Goal: Transaction & Acquisition: Purchase product/service

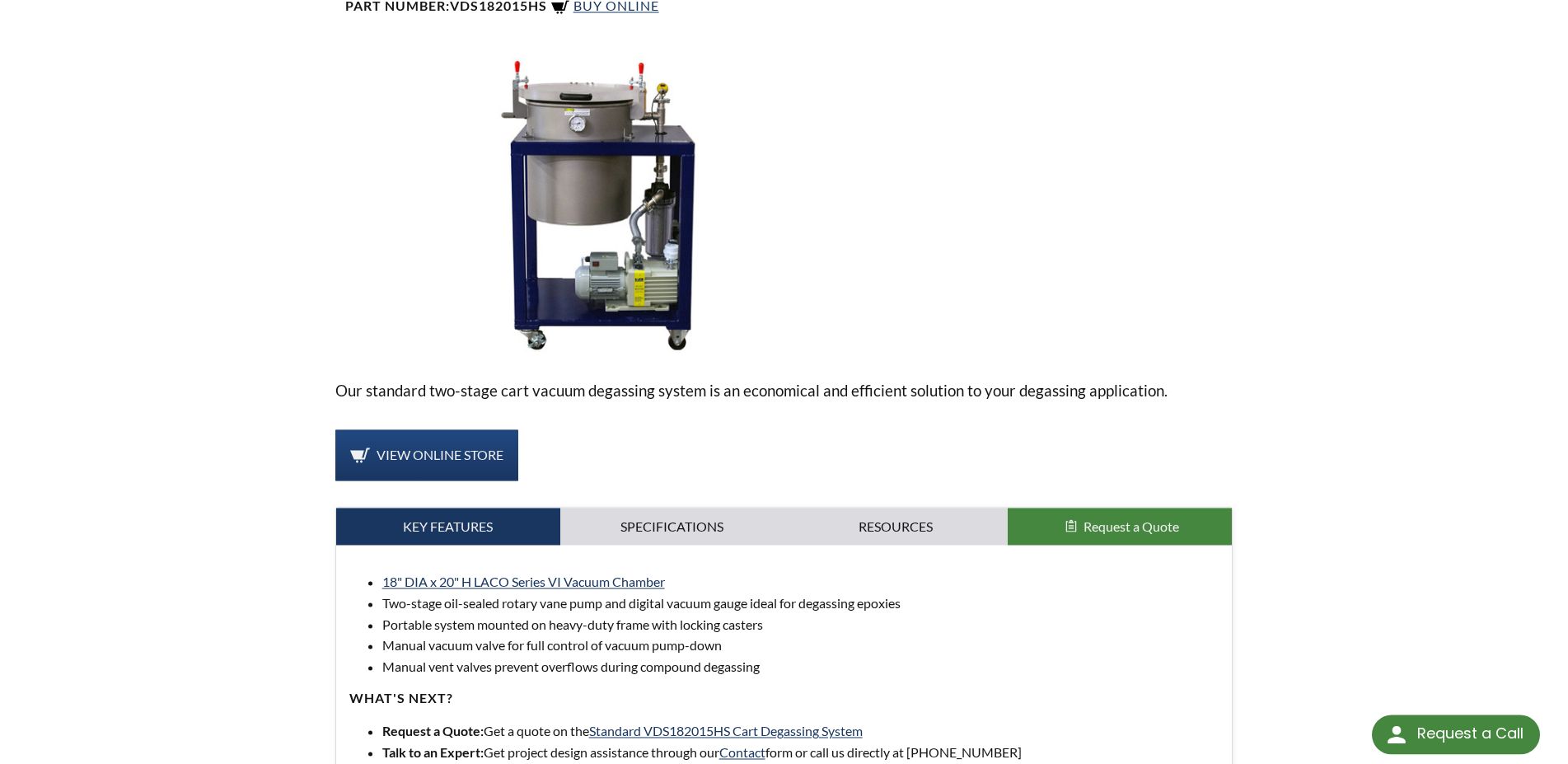
scroll to position [337, 0]
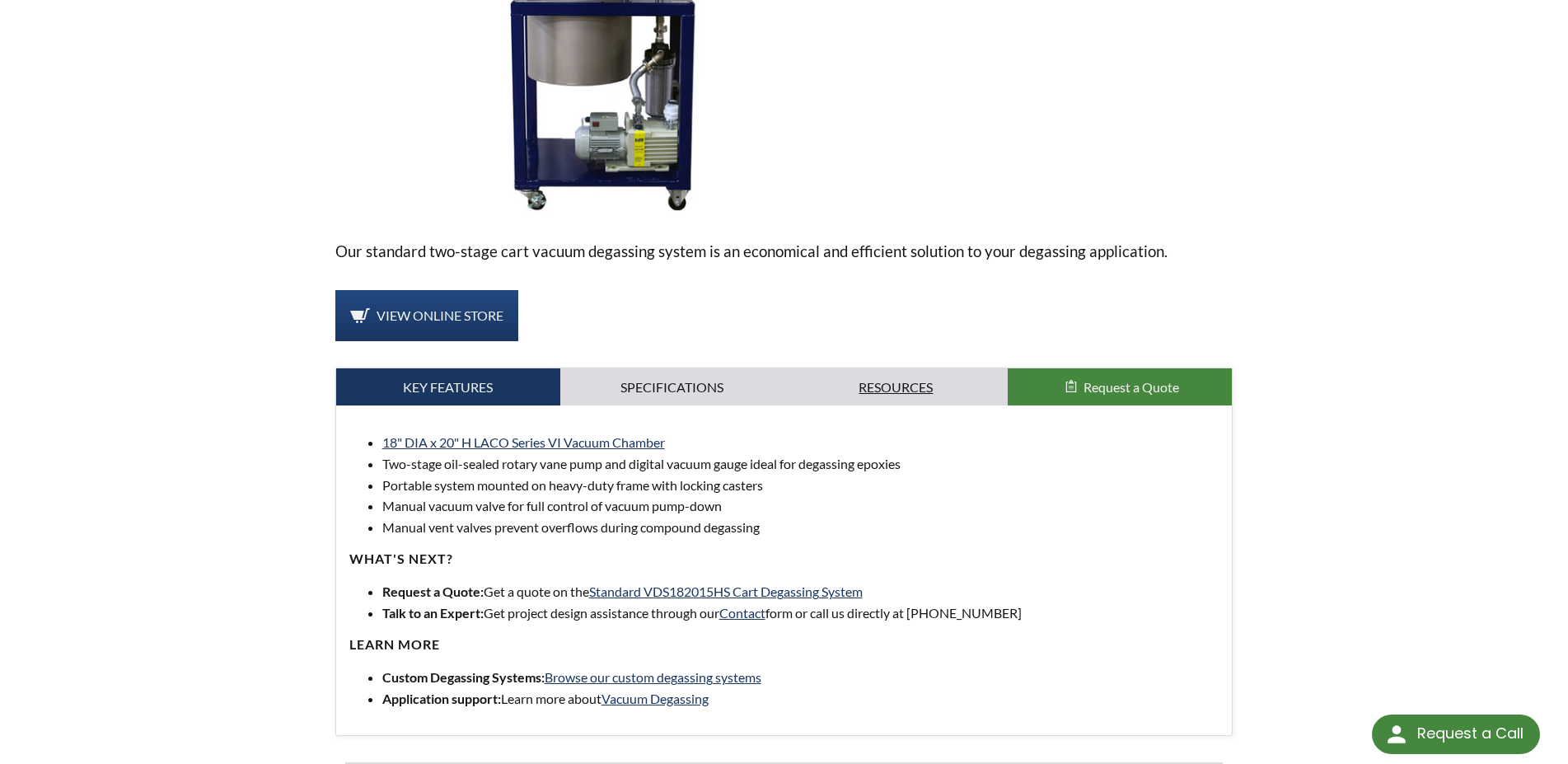
drag, startPoint x: 852, startPoint y: 414, endPoint x: 864, endPoint y: 400, distance: 18.4
click at [859, 408] on div "18" DIA x 20" H LACO Series VI Vacuum Chamber Two-stage oil-sealed rotary vane …" at bounding box center [784, 570] width 896 height 330
click at [864, 399] on link "Resources" at bounding box center [896, 387] width 224 height 38
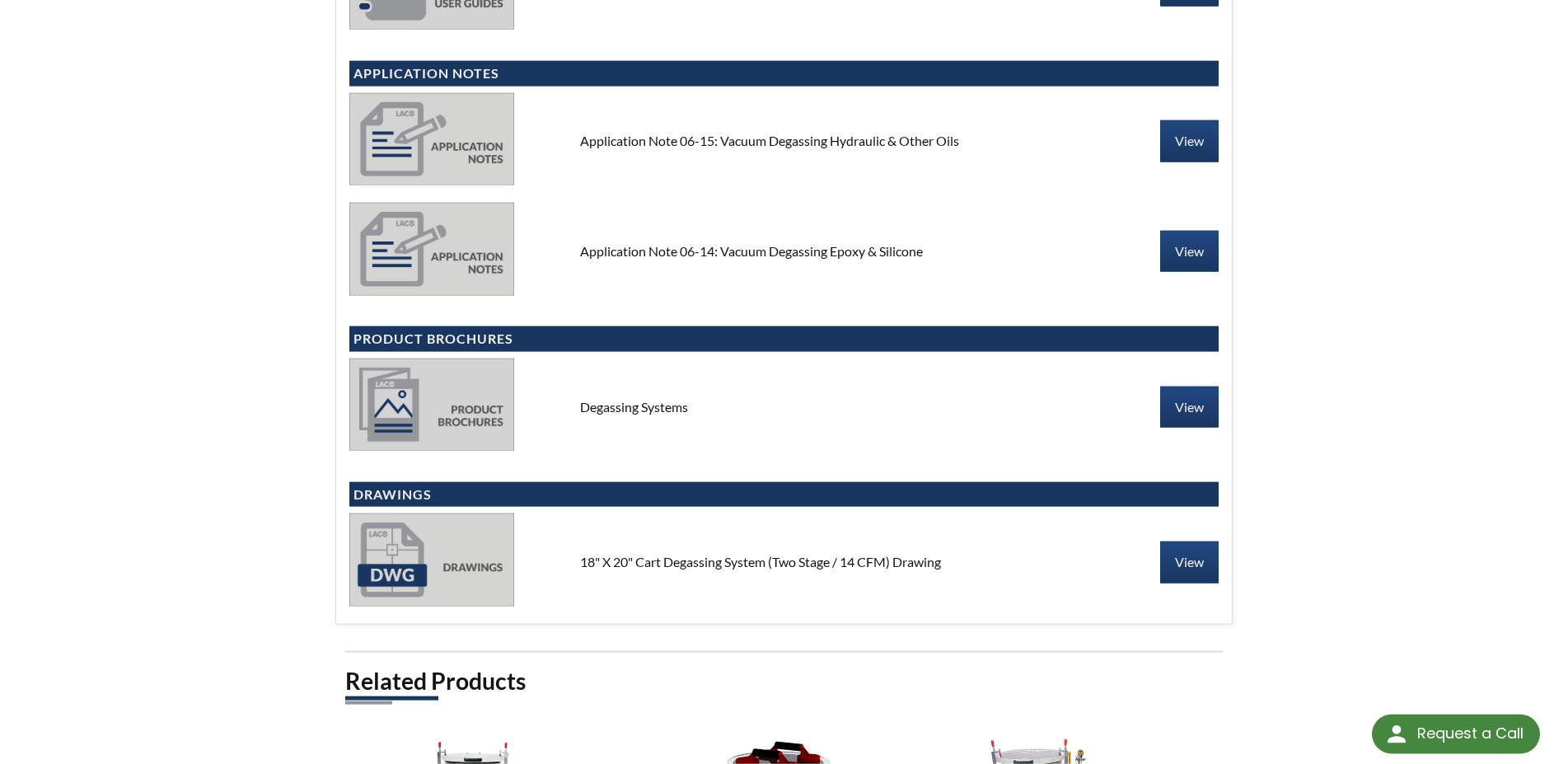
scroll to position [1009, 0]
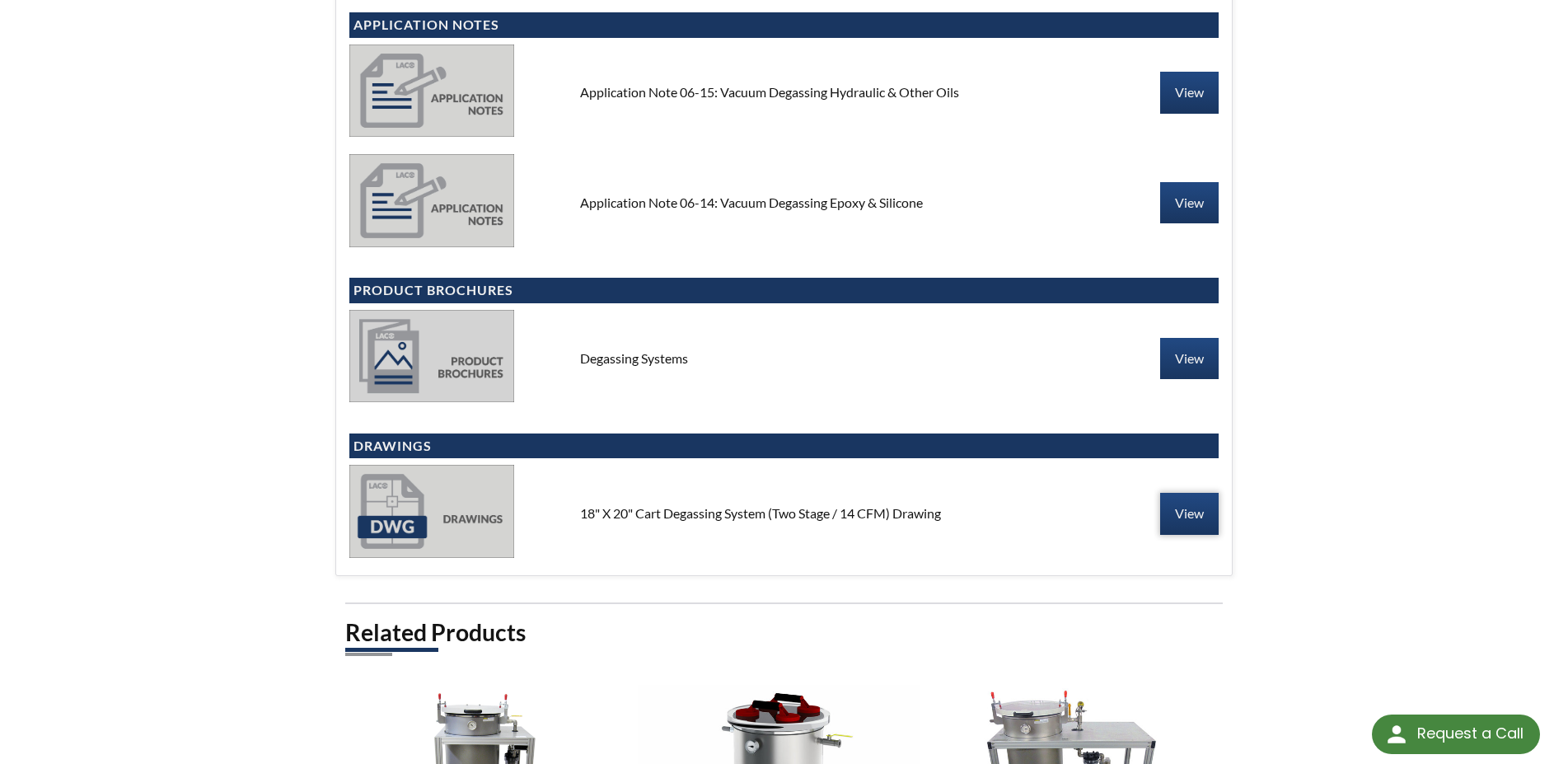
click at [1190, 514] on link "View" at bounding box center [1189, 513] width 58 height 41
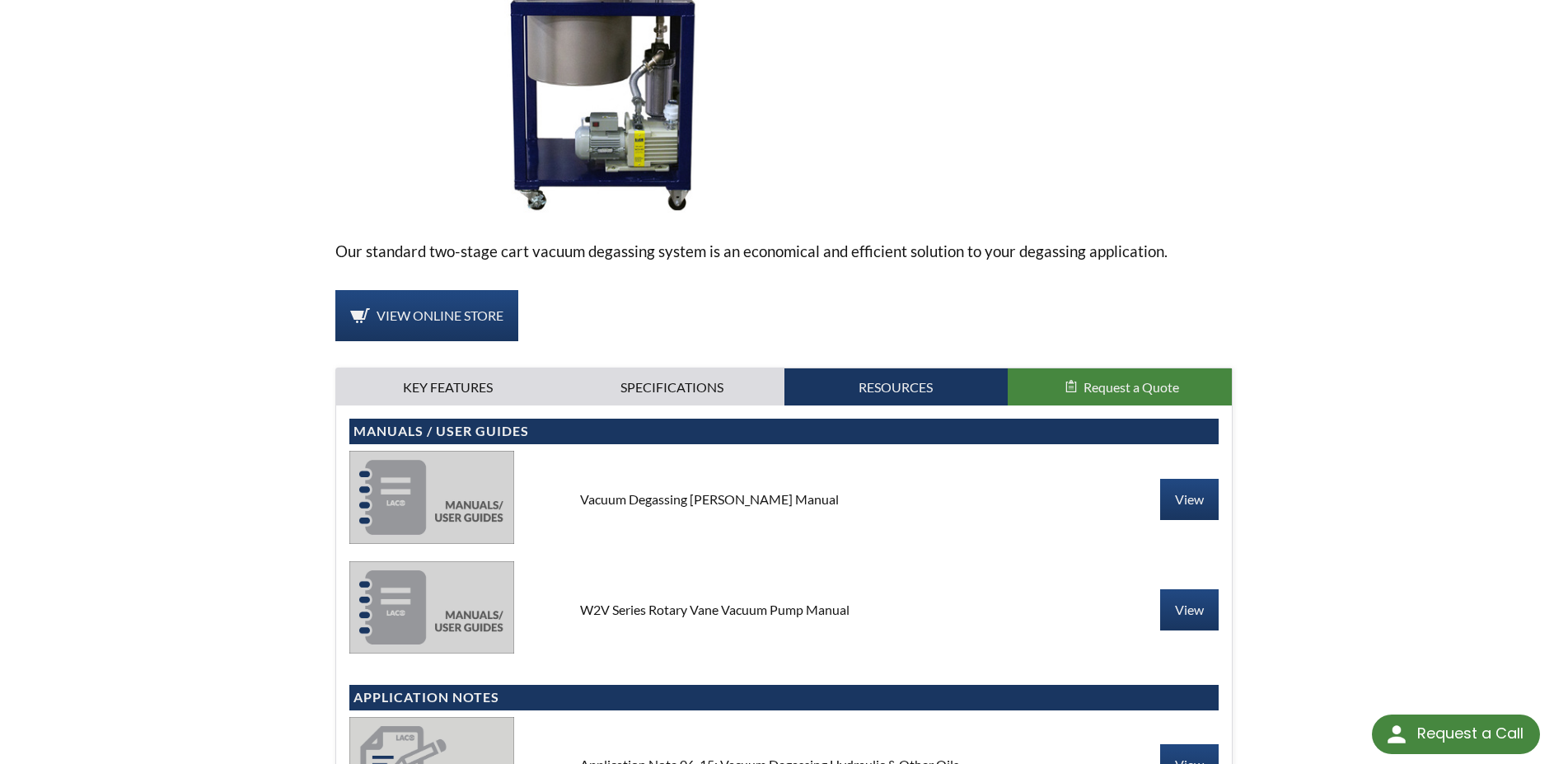
scroll to position [0, 0]
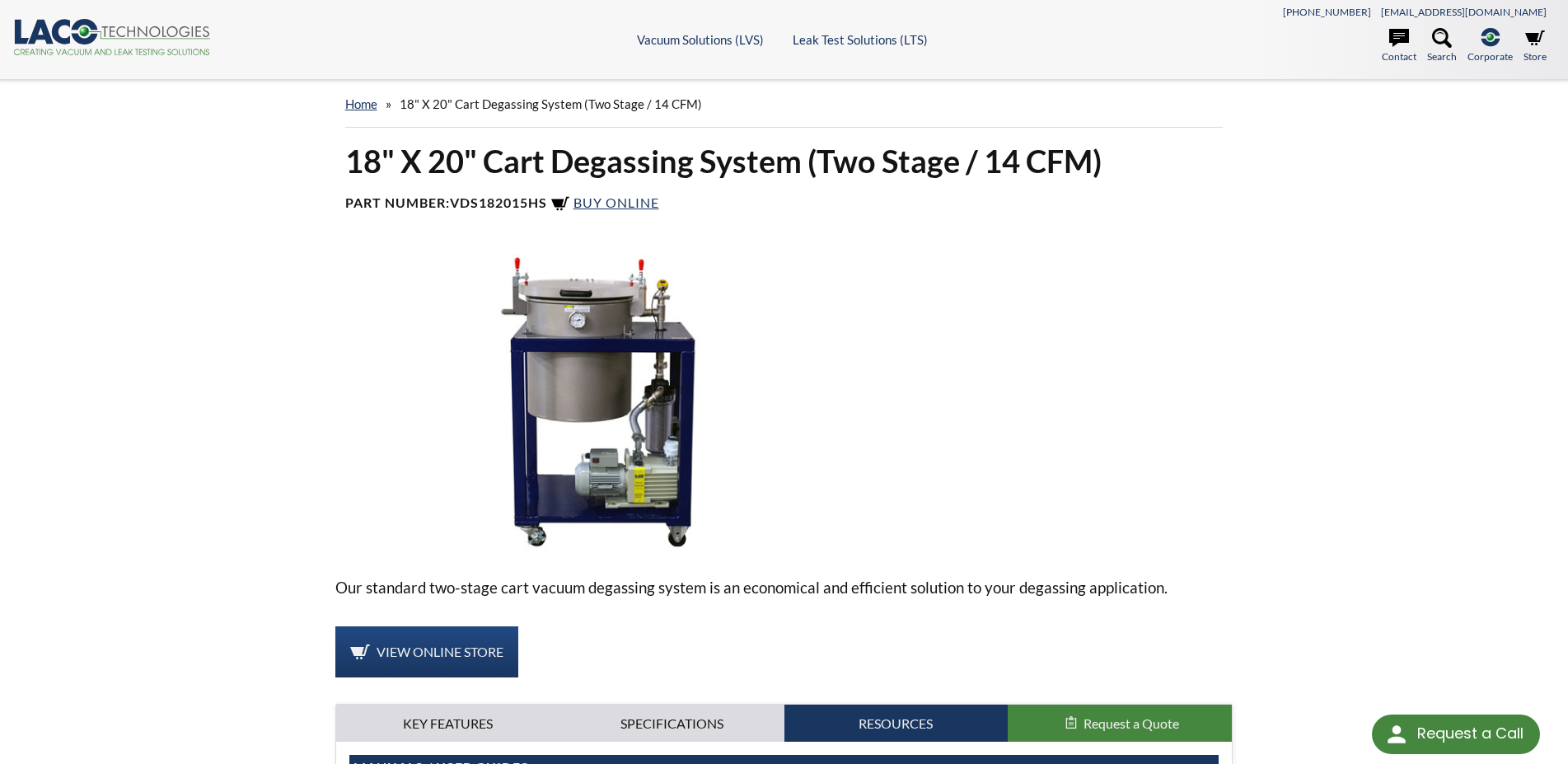
click at [616, 215] on h4 "Part Number: VDS182015HS Buy Online" at bounding box center [784, 204] width 879 height 20
click at [625, 209] on span "Buy Online" at bounding box center [616, 202] width 85 height 16
